Goal: Task Accomplishment & Management: Manage account settings

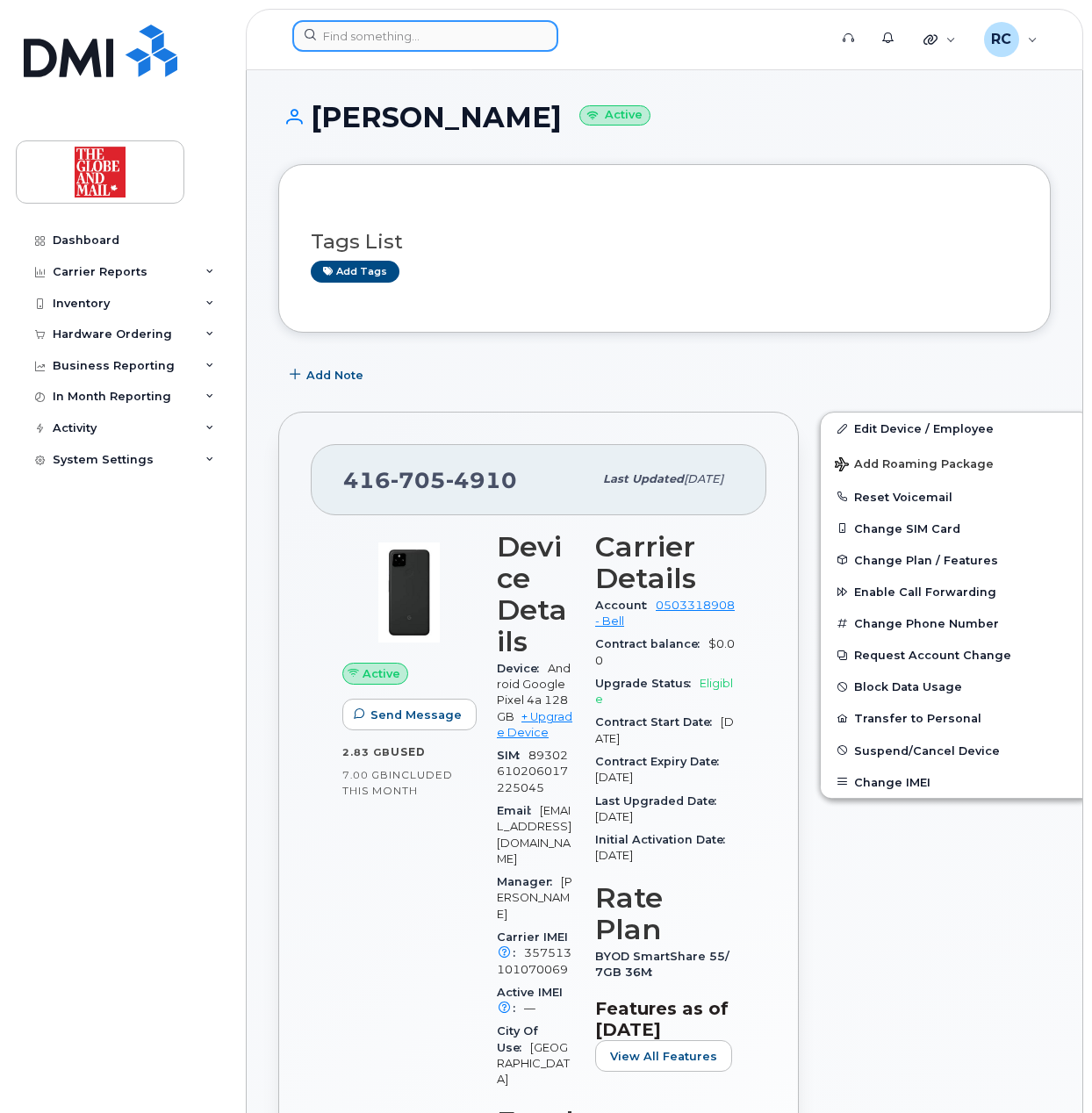
click at [368, 37] on input at bounding box center [425, 36] width 266 height 31
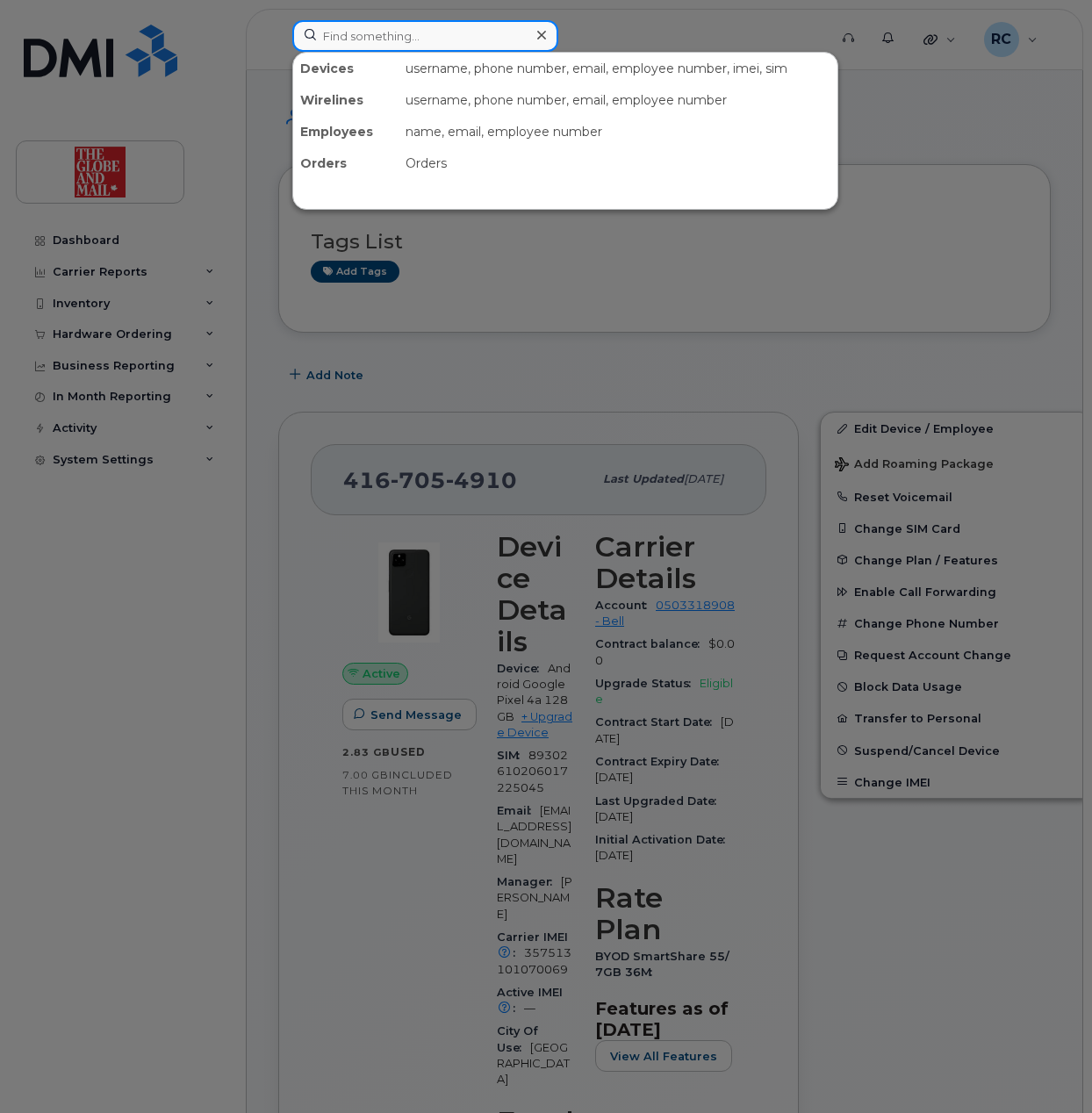
paste input "kblazebaum"
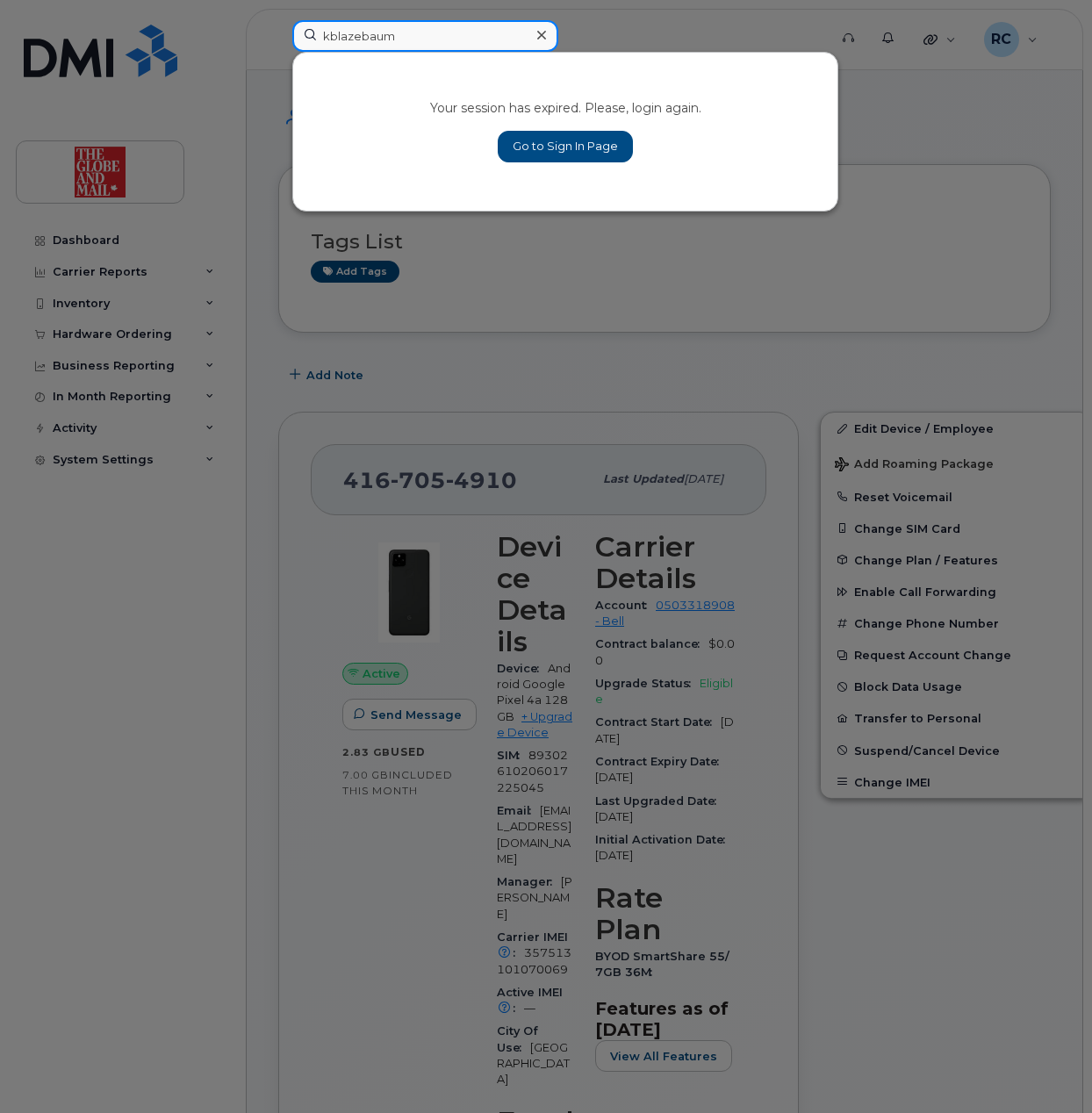
type input "kblazebaum"
click at [602, 149] on link "Go to Sign In Page" at bounding box center [566, 147] width 135 height 31
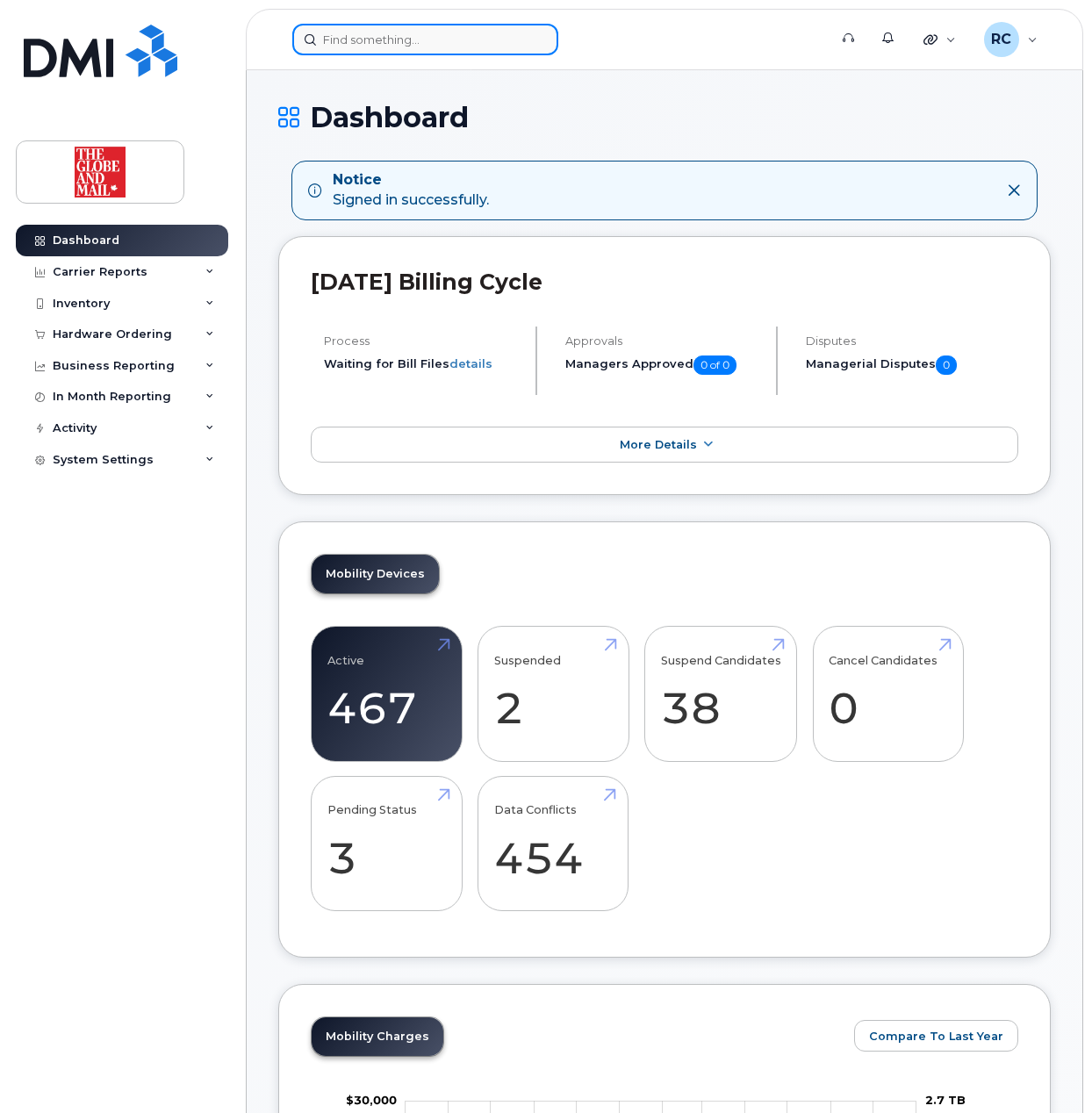
click at [376, 44] on input at bounding box center [425, 39] width 266 height 31
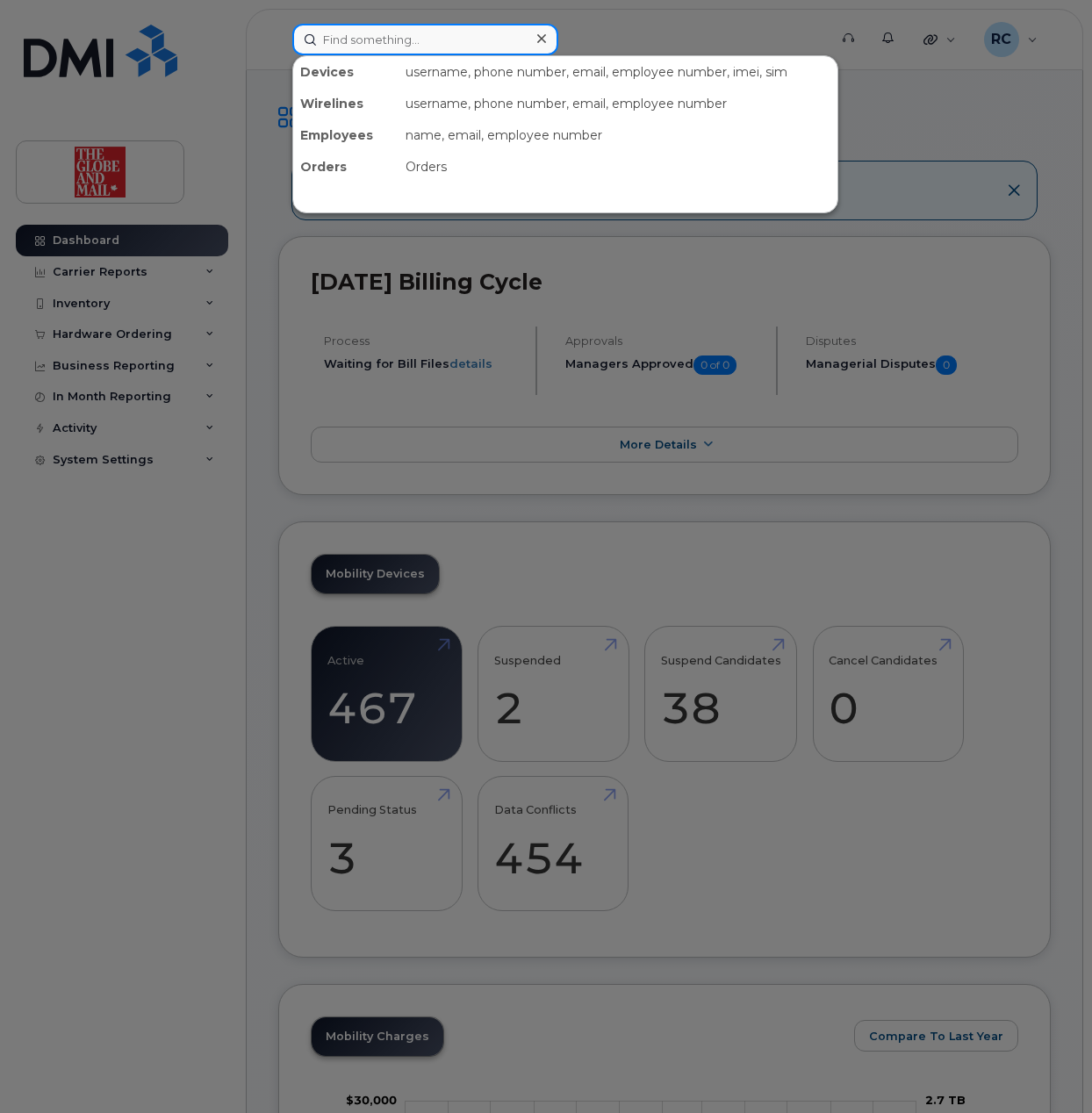
paste input "kblazebaum"
type input "kblazebaum"
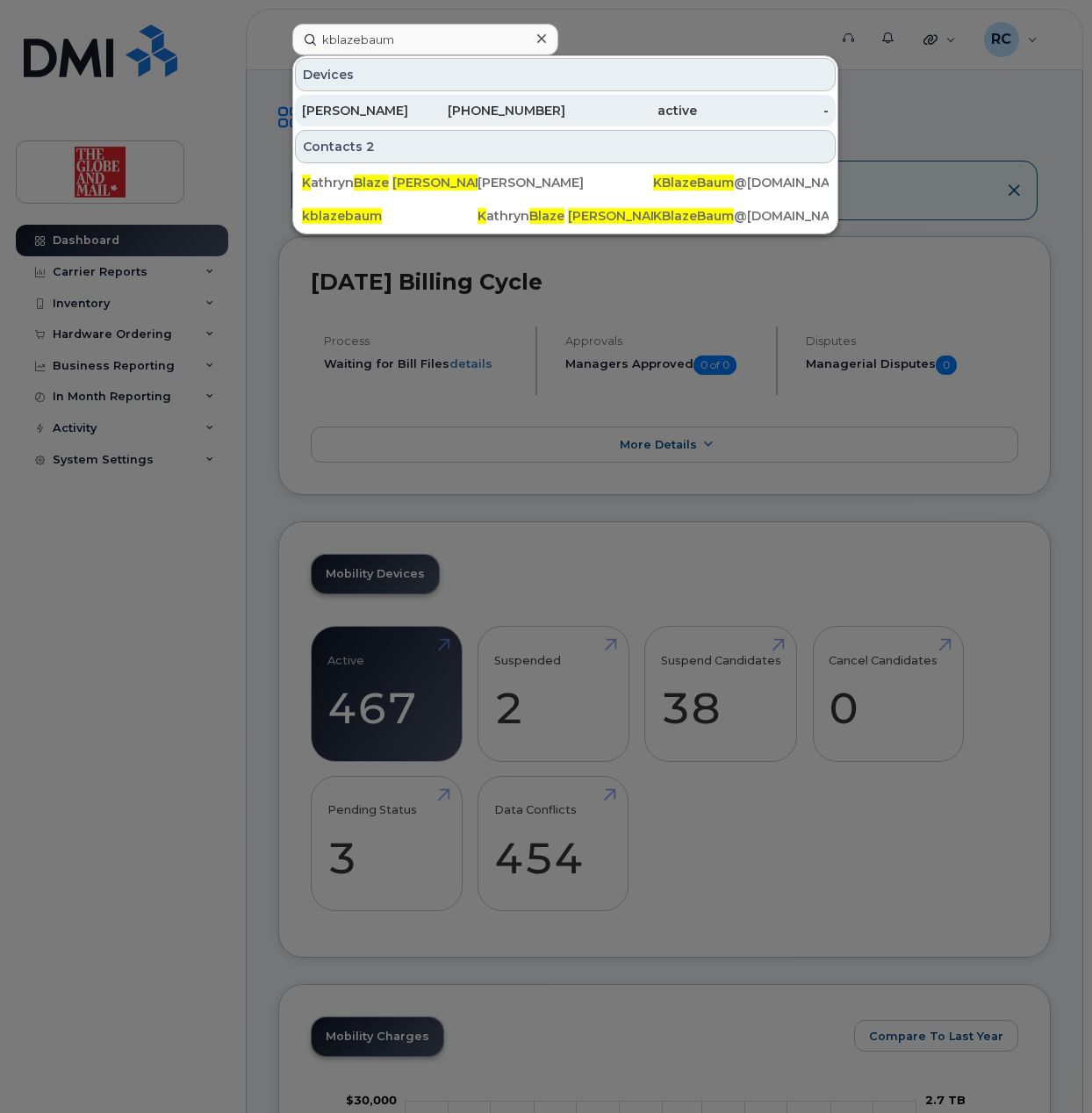
click at [365, 117] on div "[PERSON_NAME]" at bounding box center [367, 110] width 132 height 18
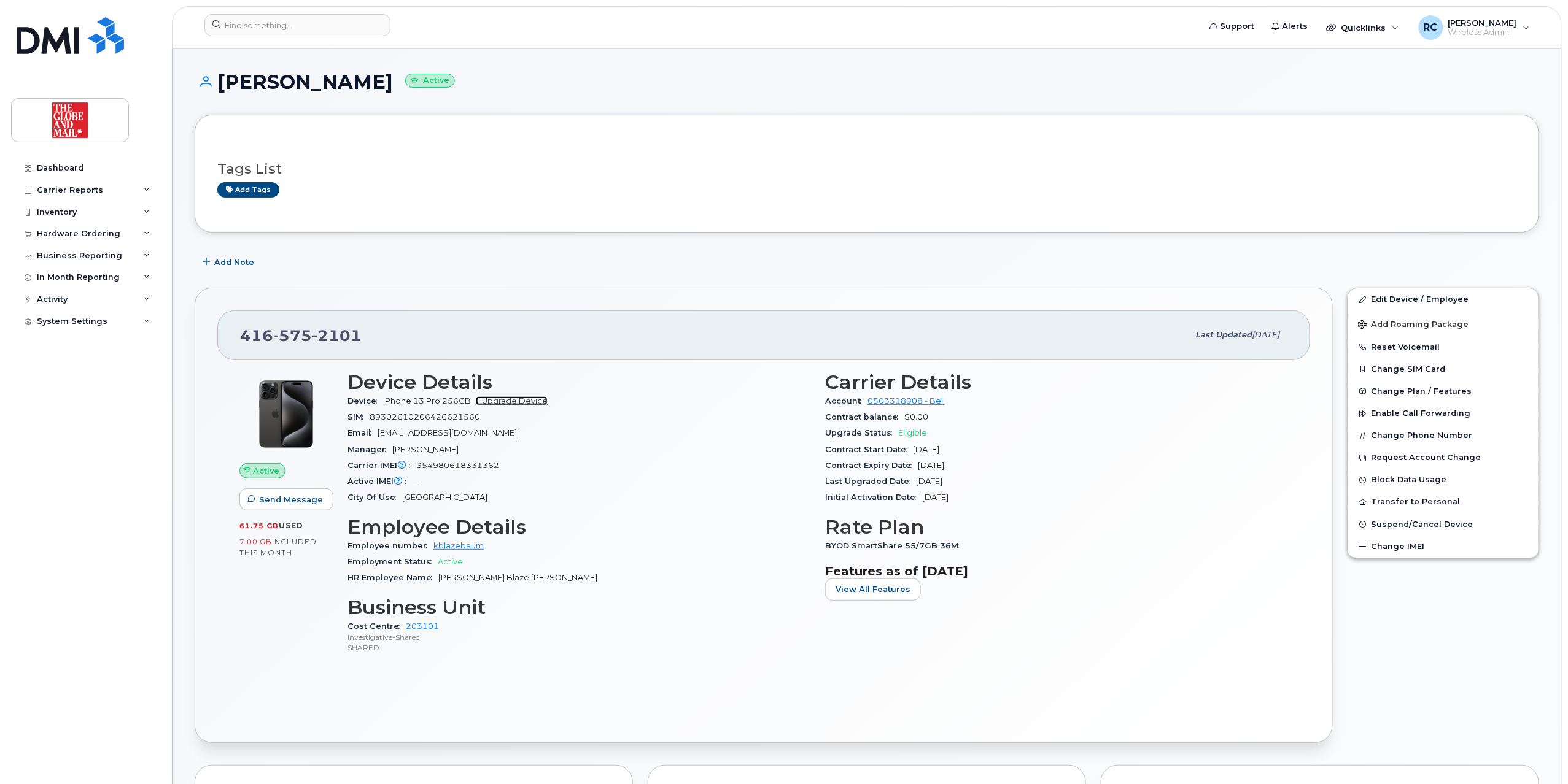
click at [518, 403] on link "+ Upgrade Device" at bounding box center [511, 401] width 72 height 9
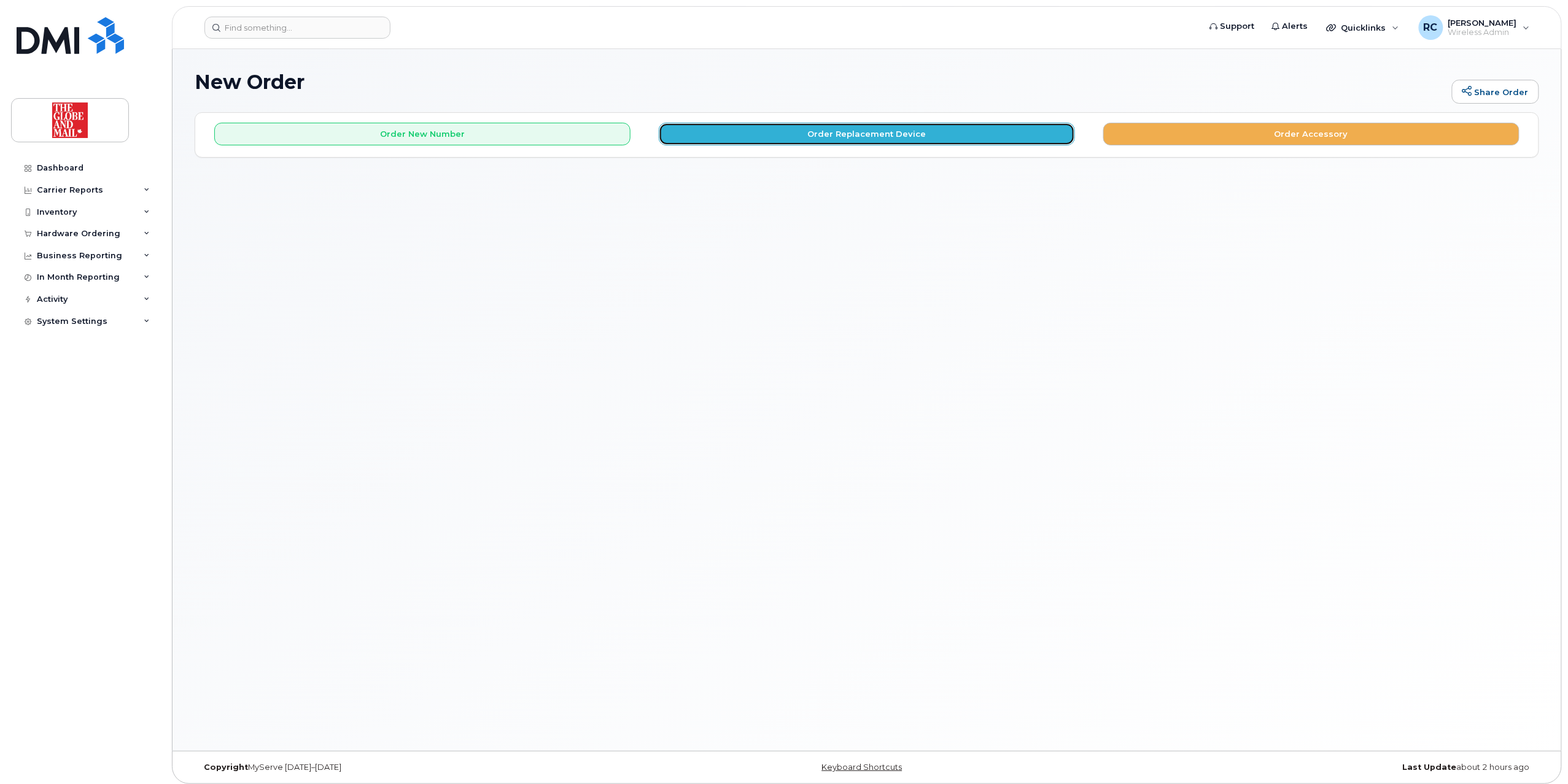
click at [875, 131] on button "Order Replacement Device" at bounding box center [866, 134] width 416 height 23
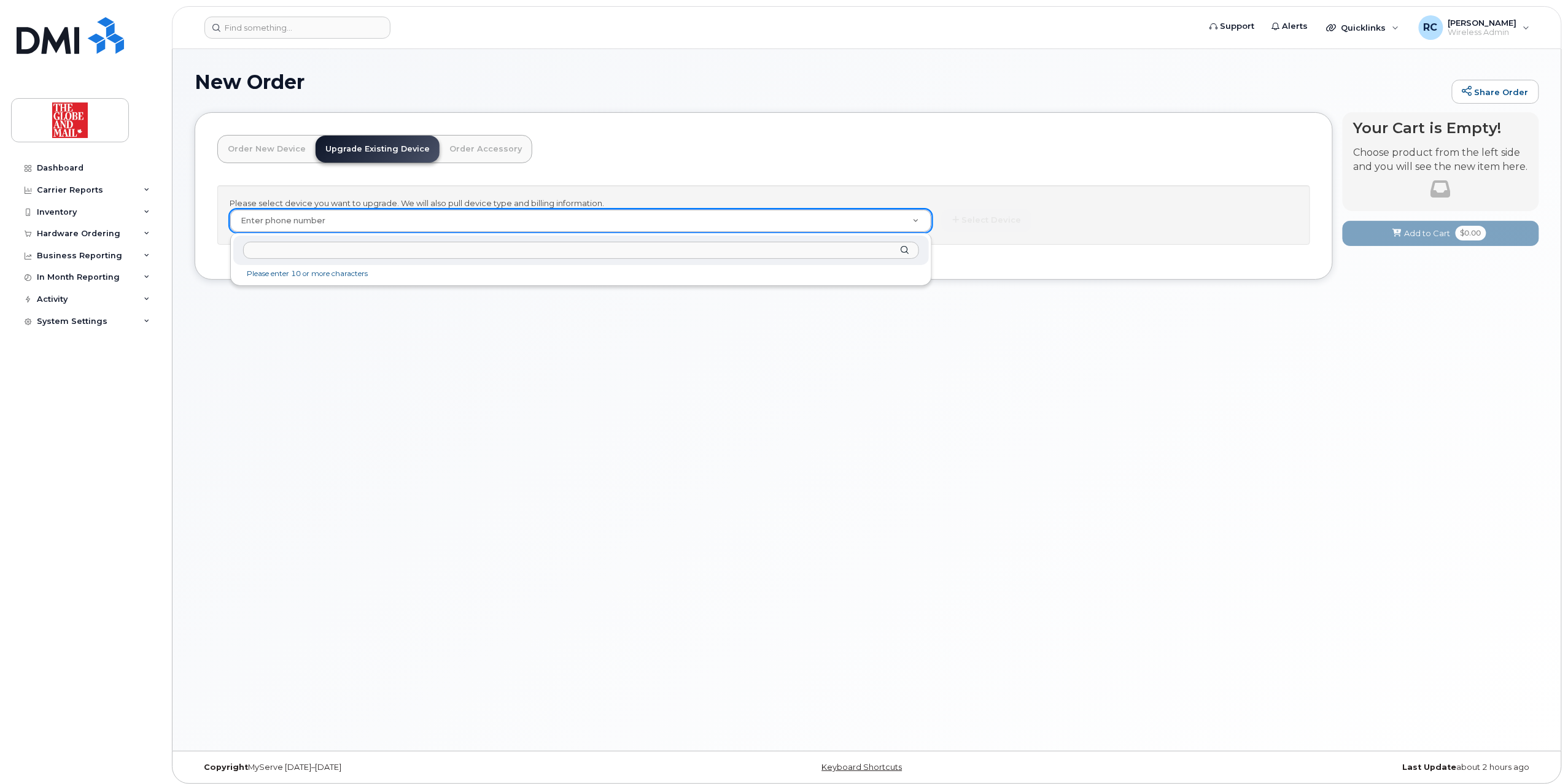
type input "kblazebaum"
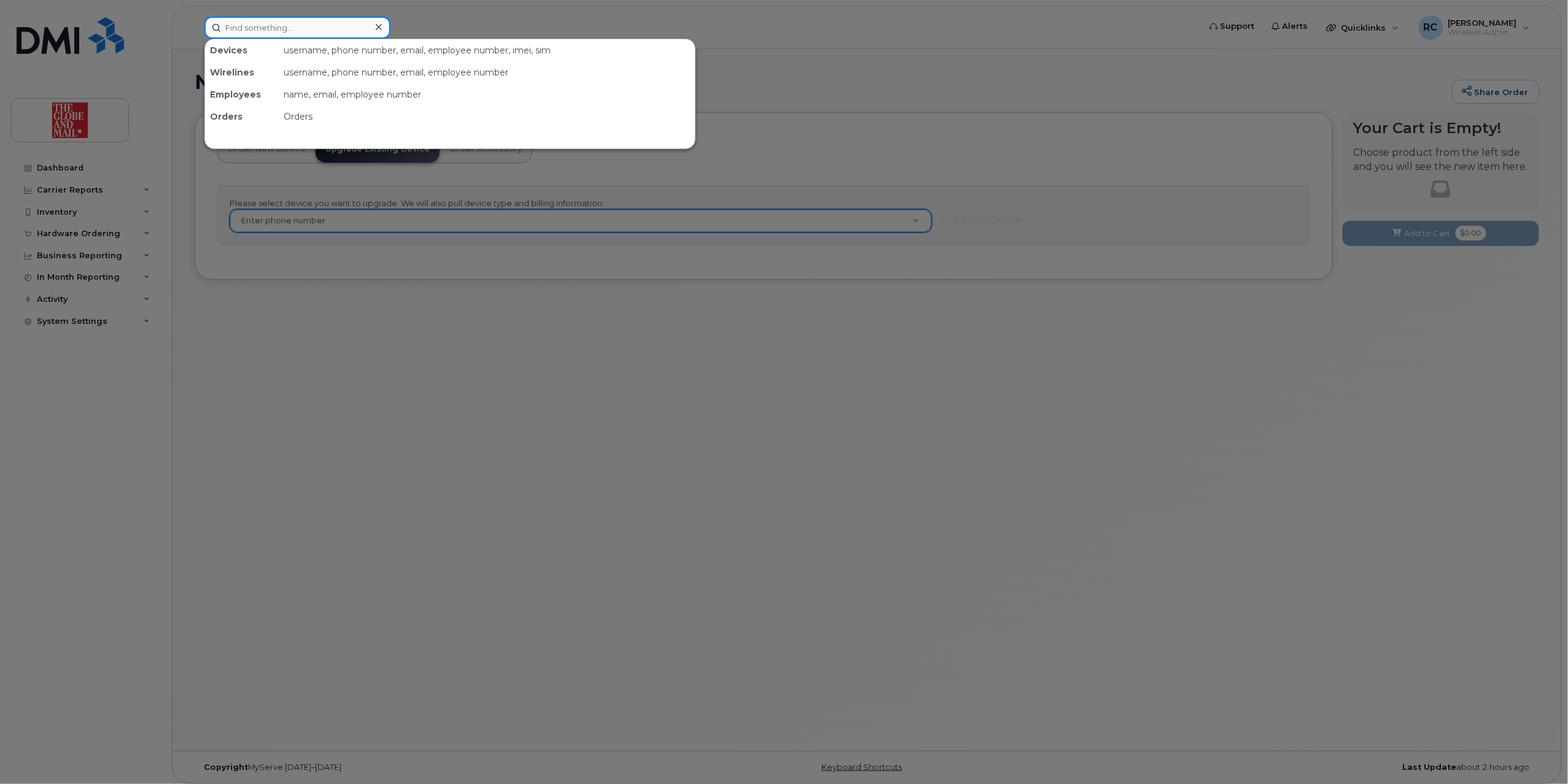
click at [300, 25] on input at bounding box center [297, 27] width 186 height 22
paste input "kblazebaum"
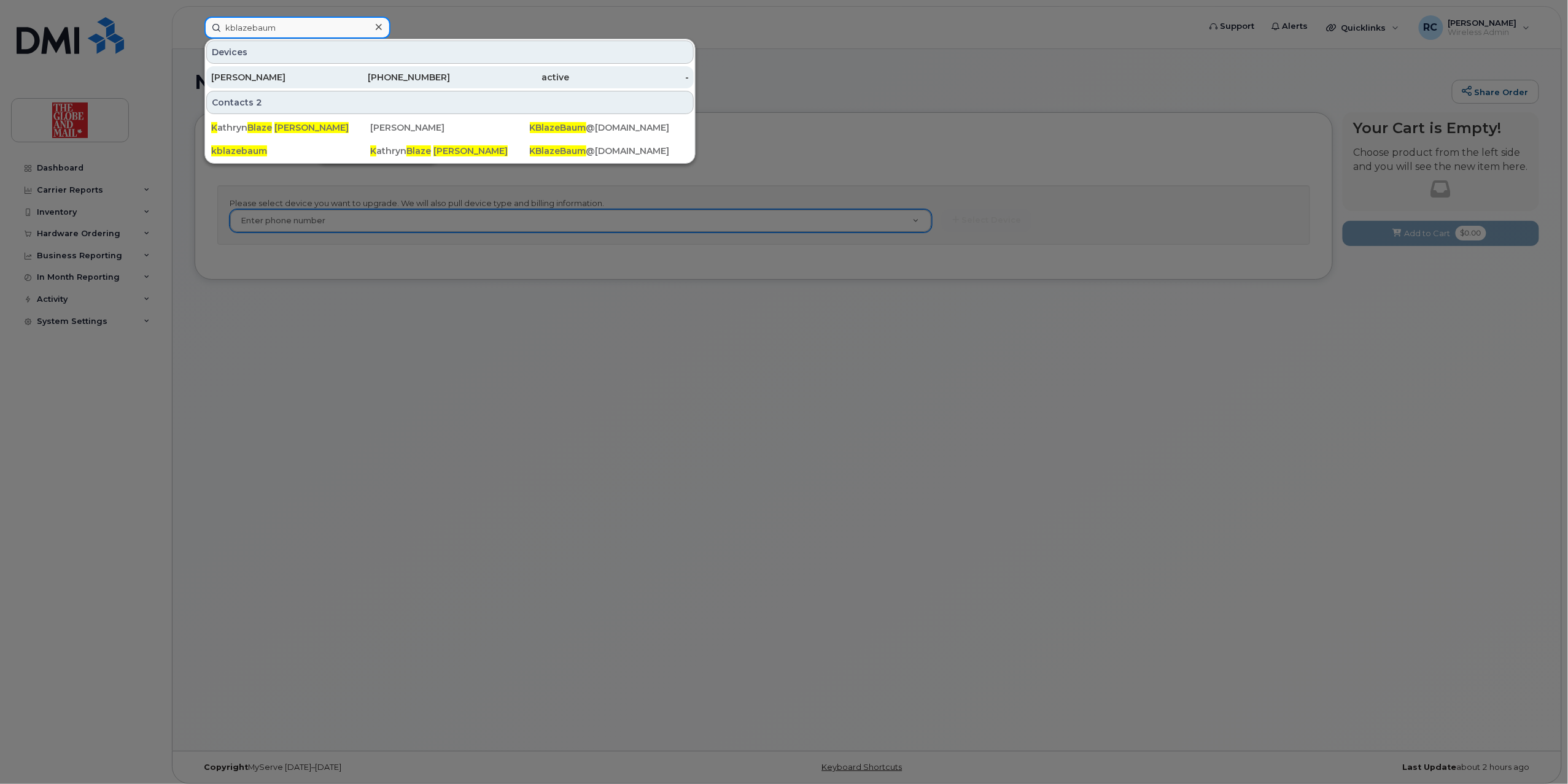
type input "kblazebaum"
click at [305, 74] on div "Blaze Baum, Kathryn" at bounding box center [271, 77] width 120 height 12
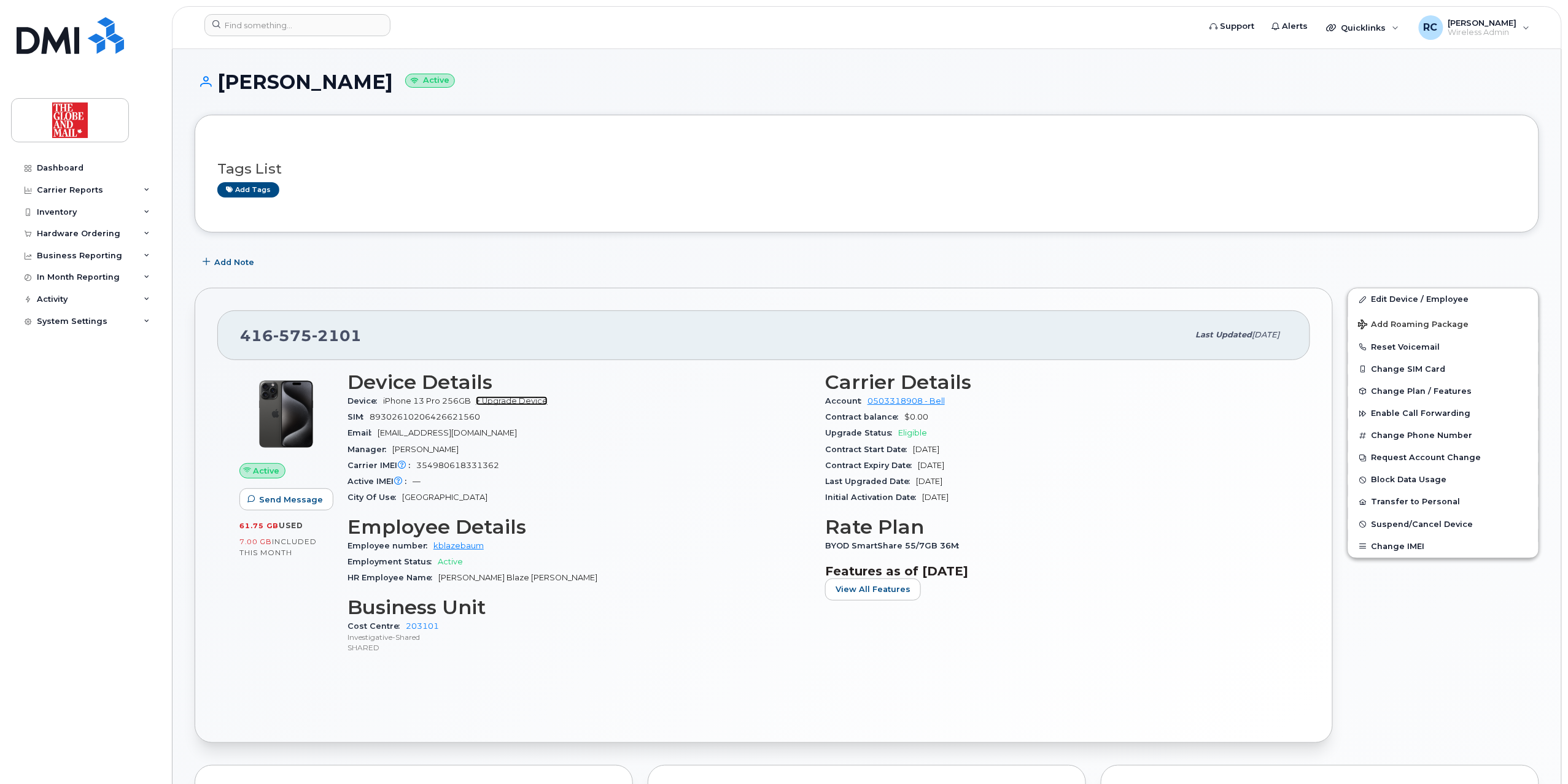
click at [529, 404] on link "+ Upgrade Device" at bounding box center [511, 401] width 72 height 9
drag, startPoint x: 978, startPoint y: 469, endPoint x: 912, endPoint y: 465, distance: 66.1
click at [912, 465] on div "Contract Expiry Date Jun 21, 2027" at bounding box center [1057, 465] width 463 height 16
copy span "Jun 21, 2027"
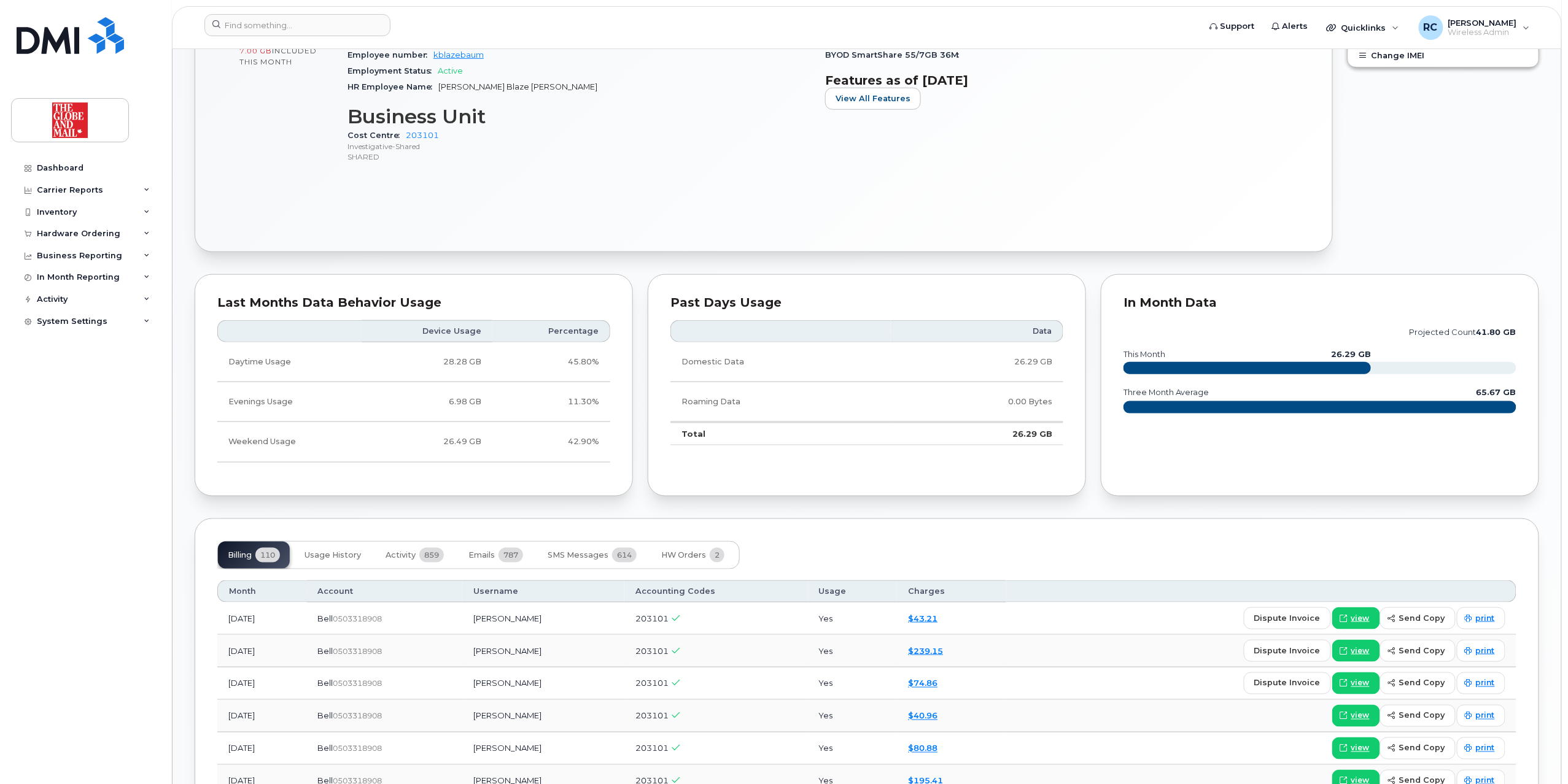
scroll to position [899, 0]
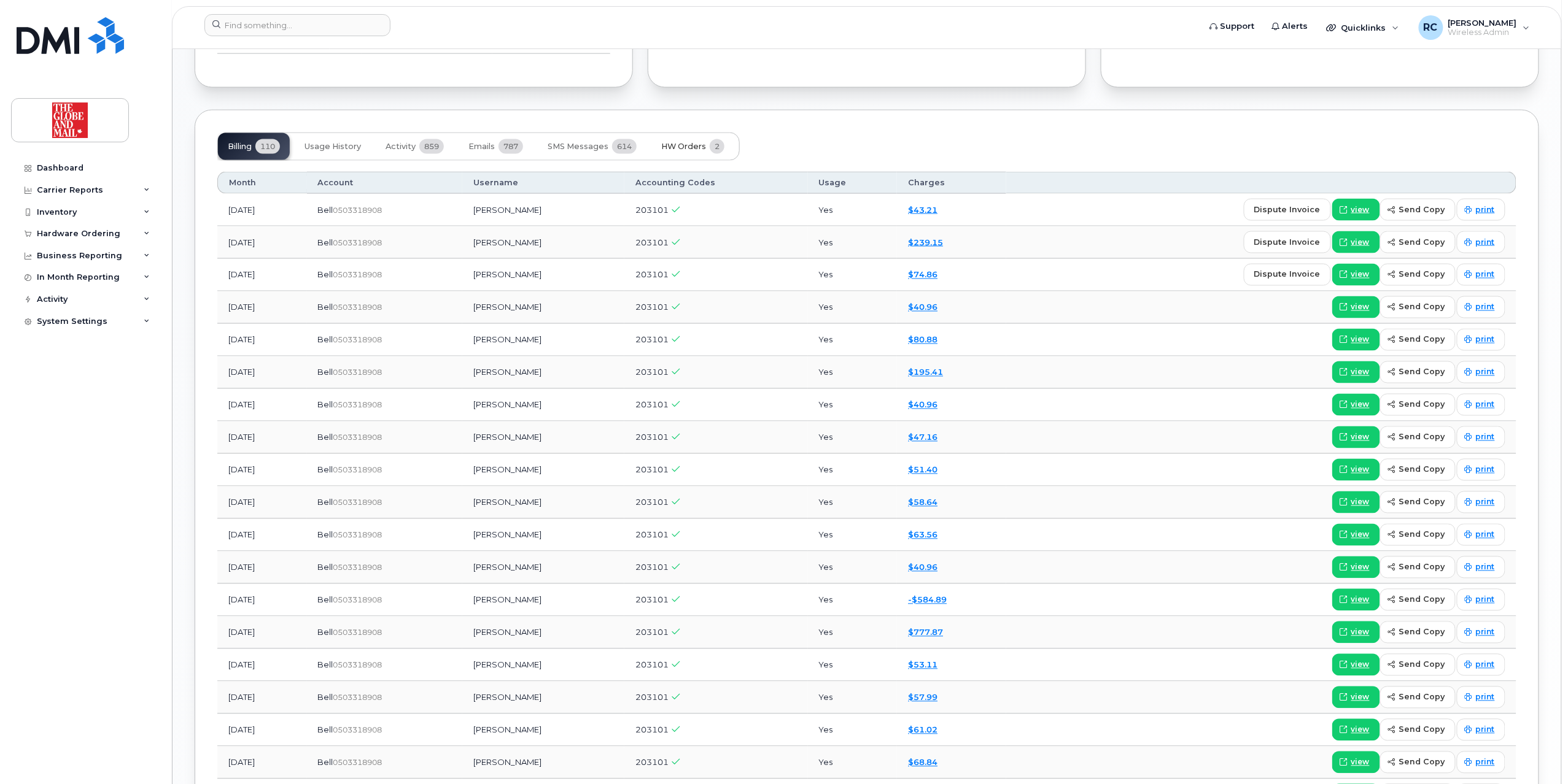
click at [704, 151] on span "HW Orders" at bounding box center [684, 147] width 45 height 10
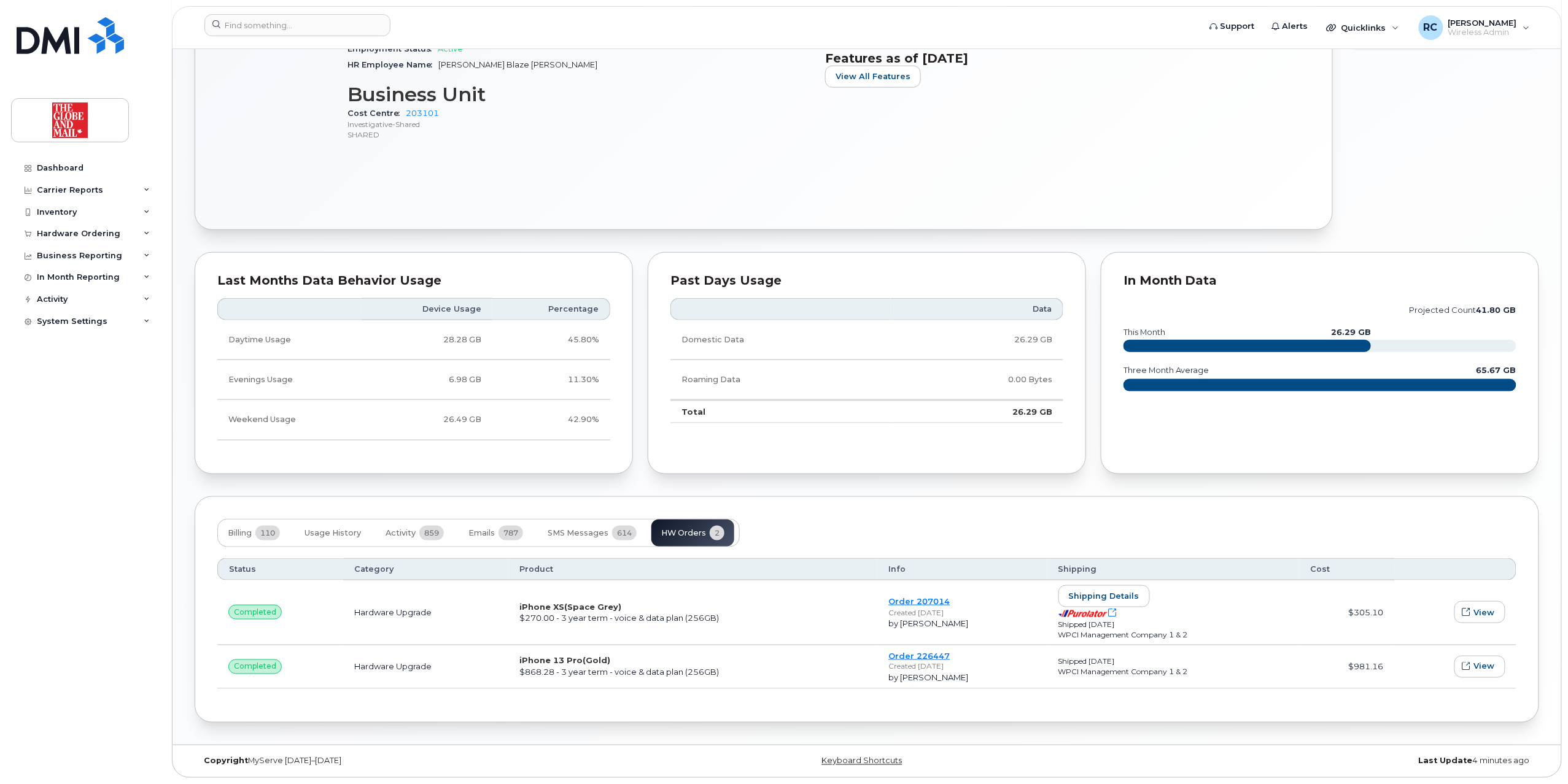
scroll to position [518, 0]
click at [1477, 667] on span "View" at bounding box center [1485, 667] width 21 height 12
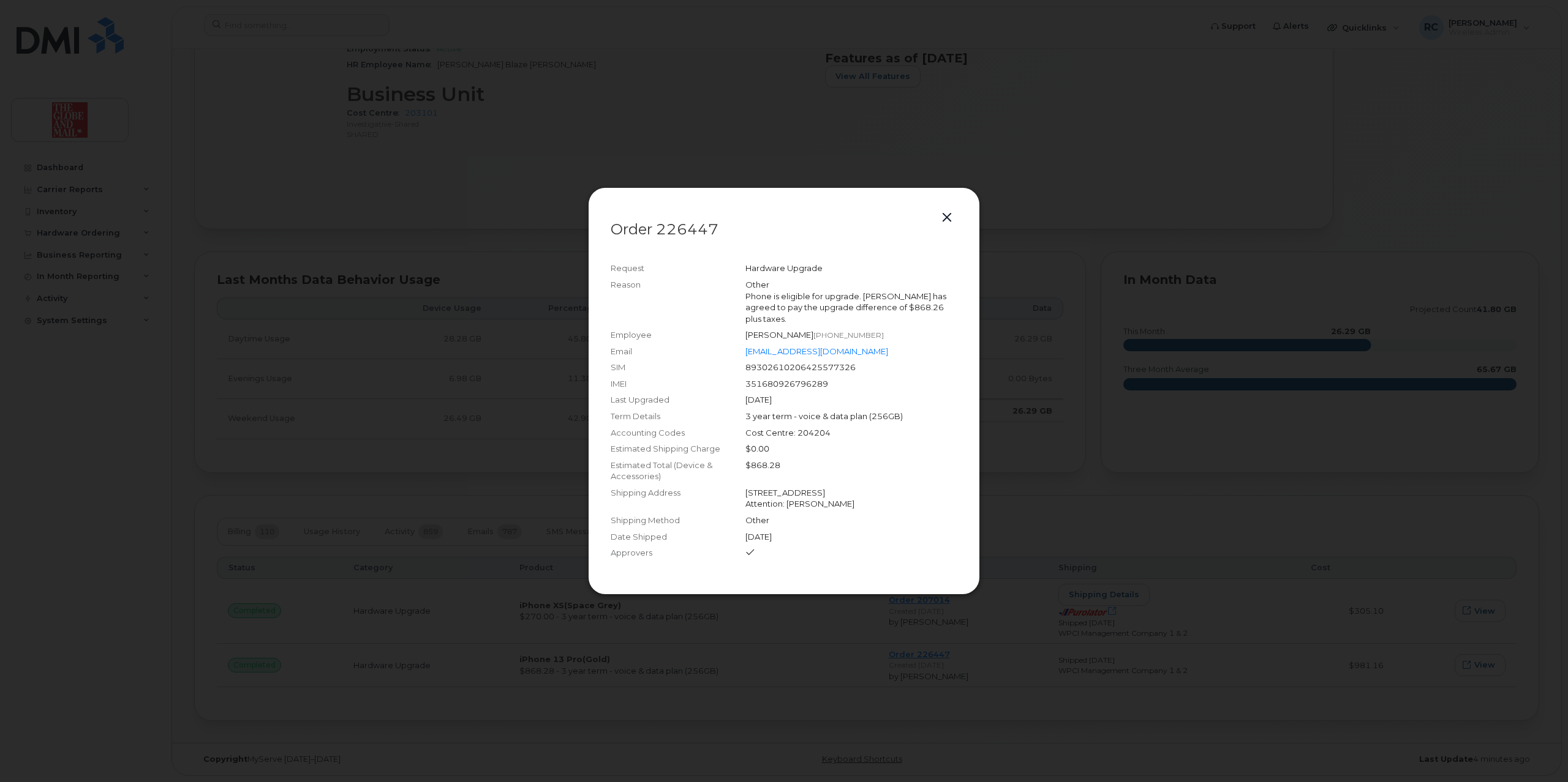
click at [951, 221] on button "button" at bounding box center [947, 217] width 18 height 17
